Goal: Task Accomplishment & Management: Use online tool/utility

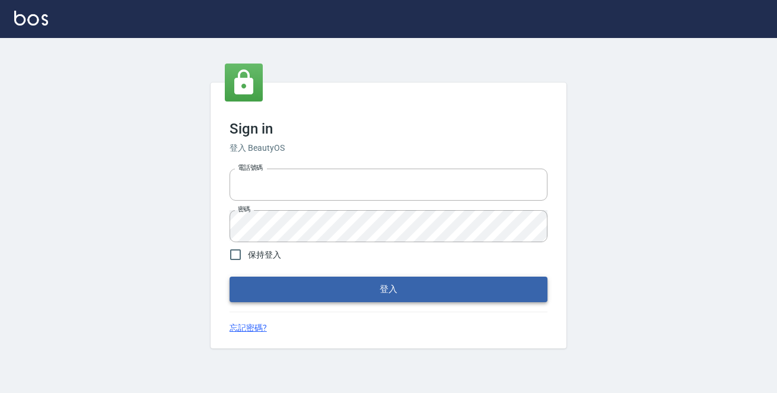
type input "0229470385"
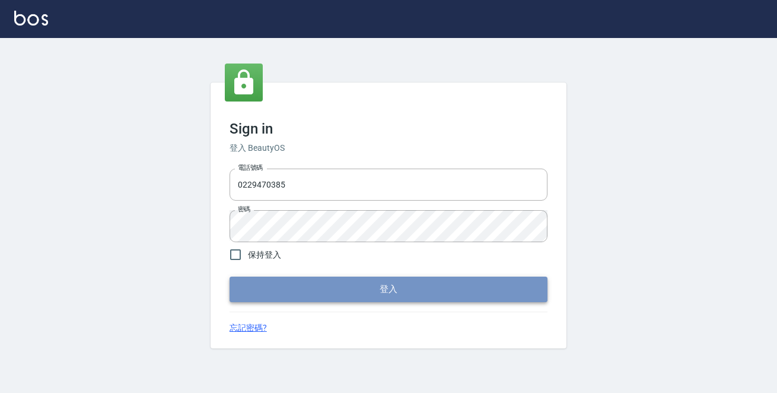
click at [465, 292] on button "登入" at bounding box center [389, 289] width 318 height 25
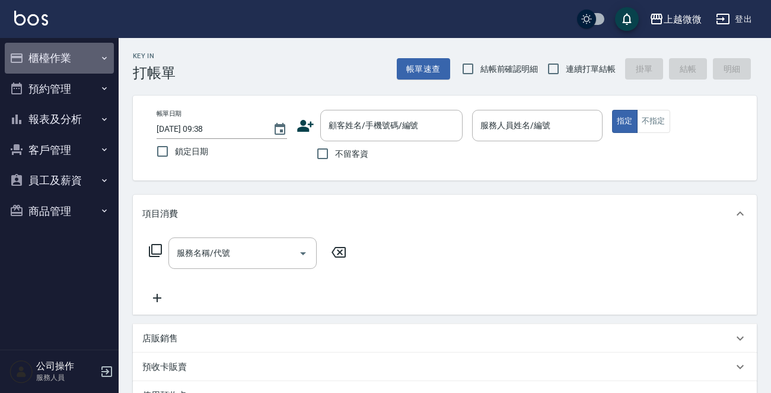
click at [101, 57] on icon "button" at bounding box center [104, 57] width 9 height 9
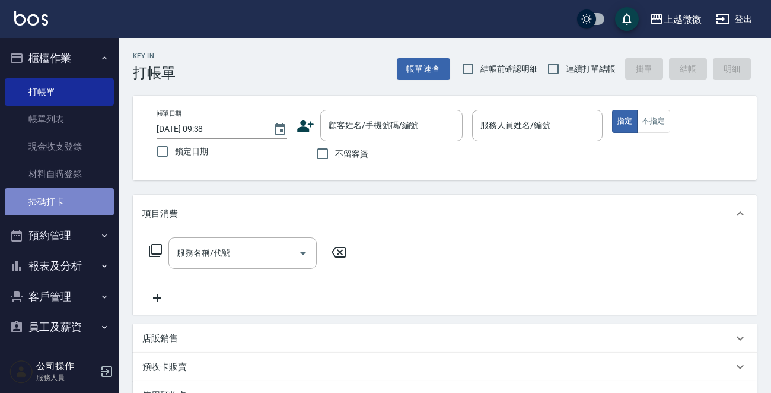
click at [76, 189] on link "掃碼打卡" at bounding box center [59, 201] width 109 height 27
